Goal: Information Seeking & Learning: Learn about a topic

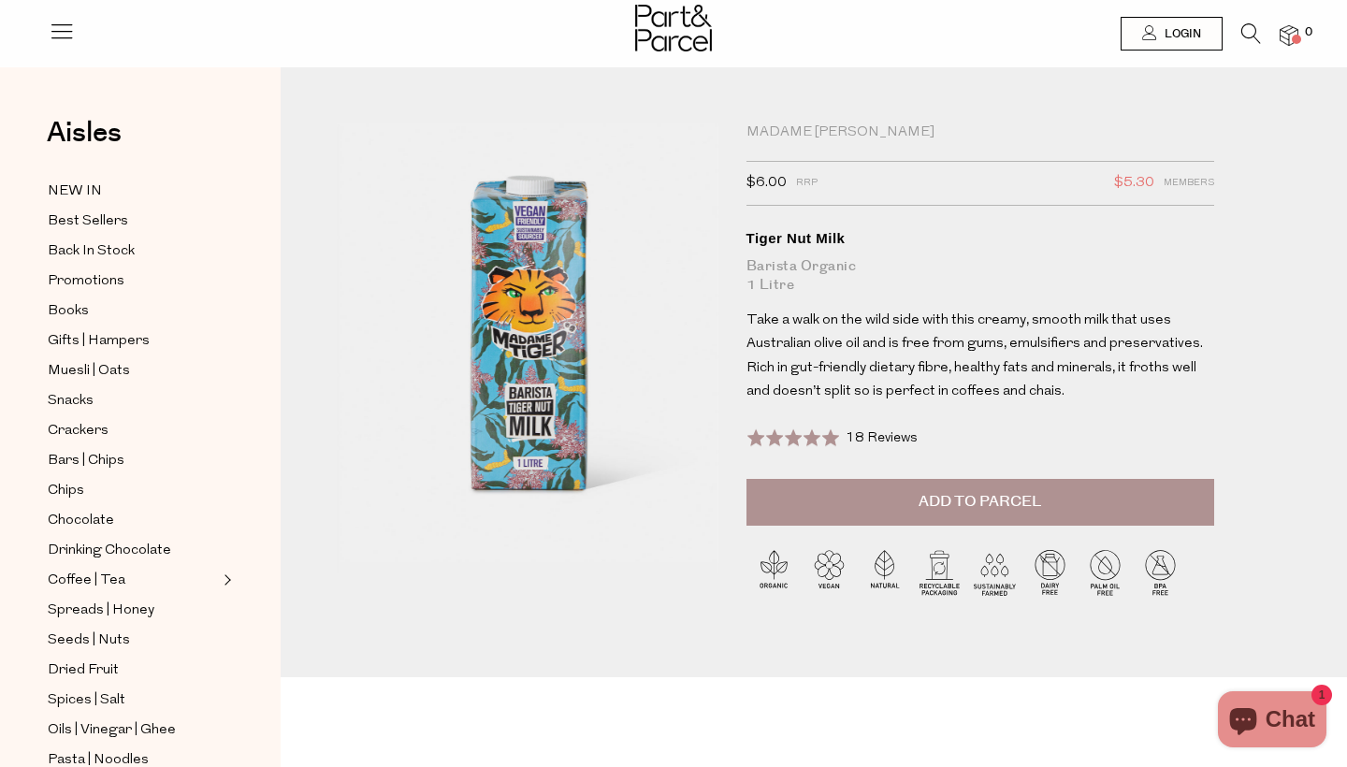
click at [54, 40] on icon at bounding box center [62, 31] width 26 height 26
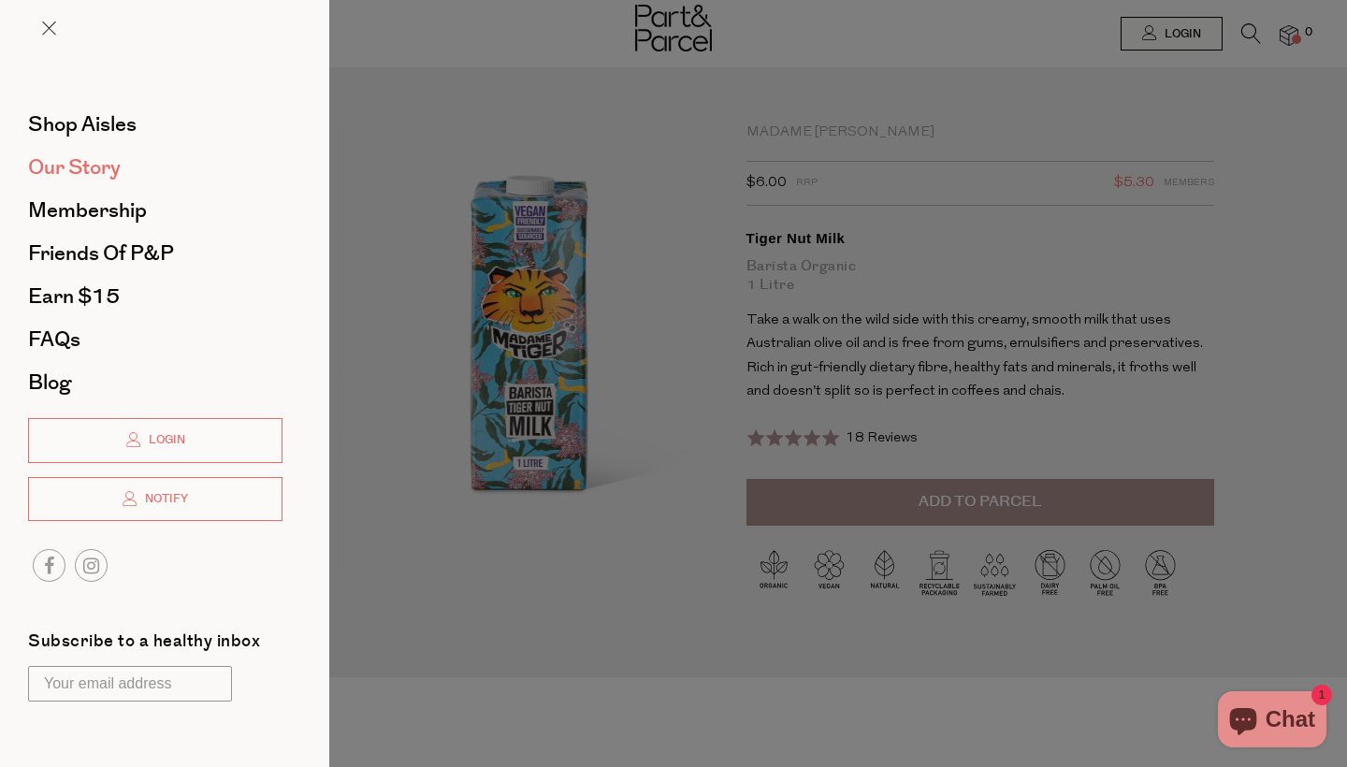
click at [114, 175] on span "Our Story" at bounding box center [74, 168] width 93 height 30
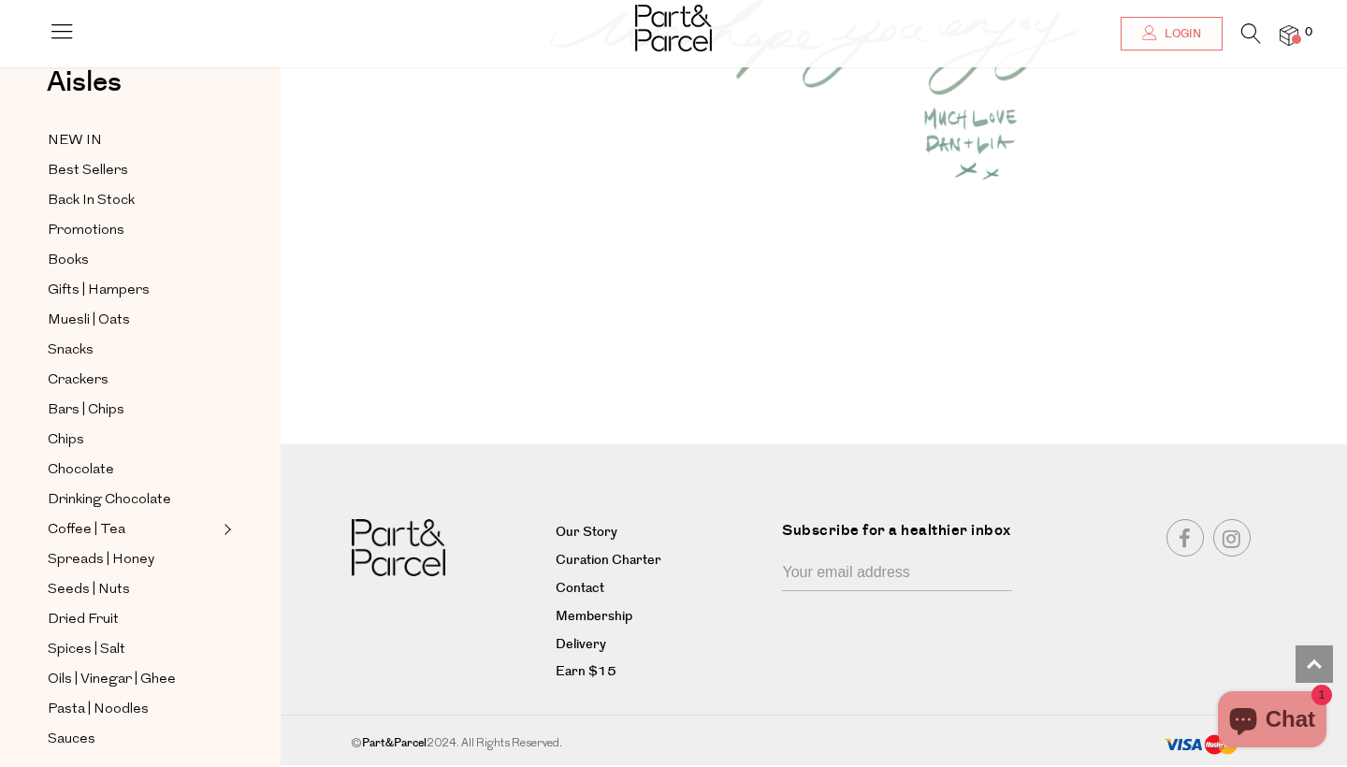
scroll to position [2516, 0]
click at [594, 647] on link "Delivery" at bounding box center [662, 646] width 213 height 22
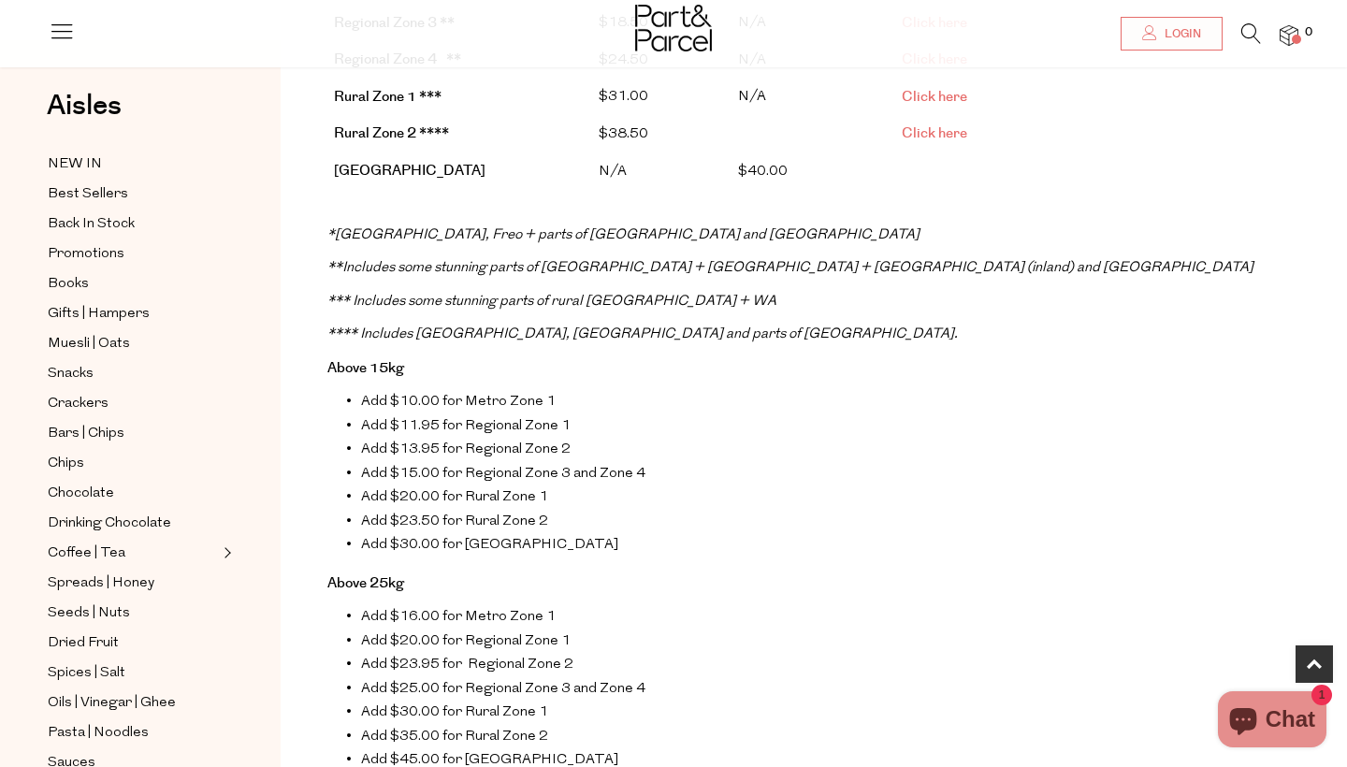
scroll to position [709, 0]
